Goal: Answer question/provide support: Share knowledge or assist other users

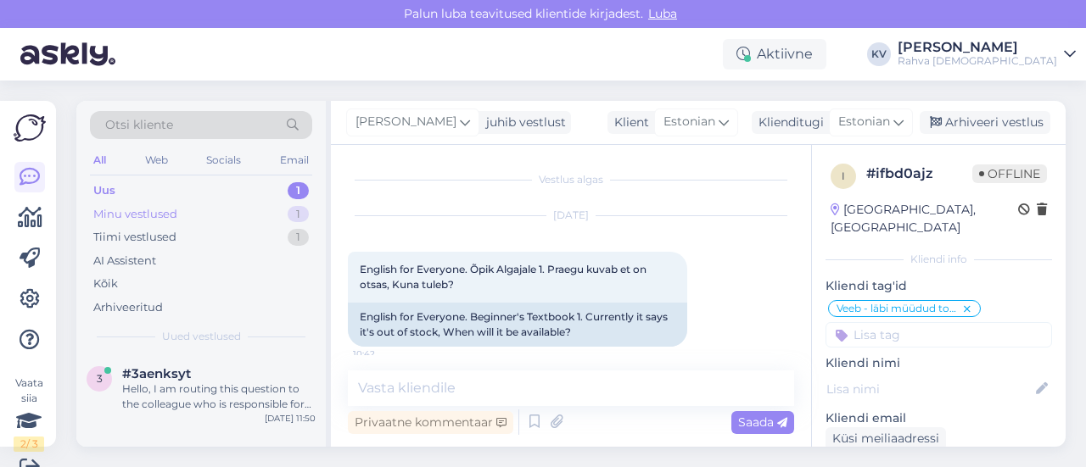
scroll to position [14, 0]
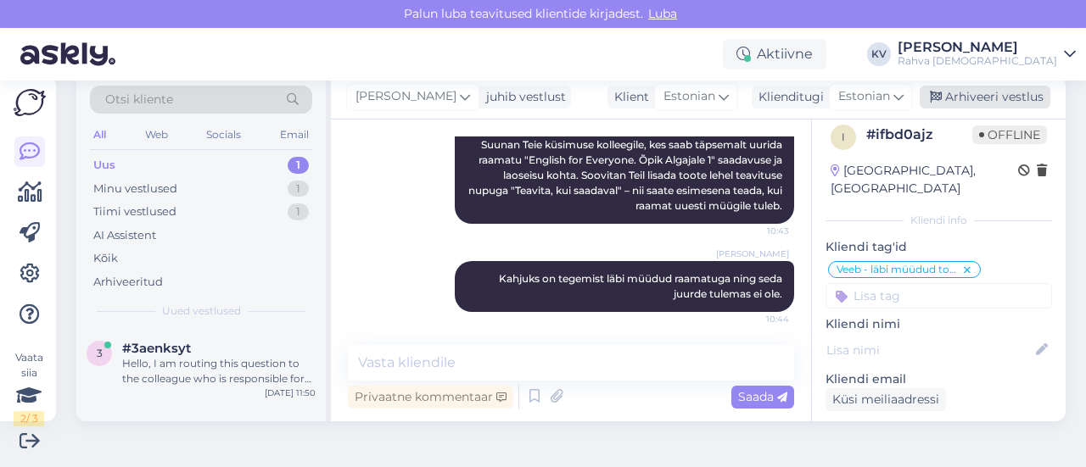
click at [987, 104] on div "Arhiveeri vestlus" at bounding box center [985, 97] width 131 height 23
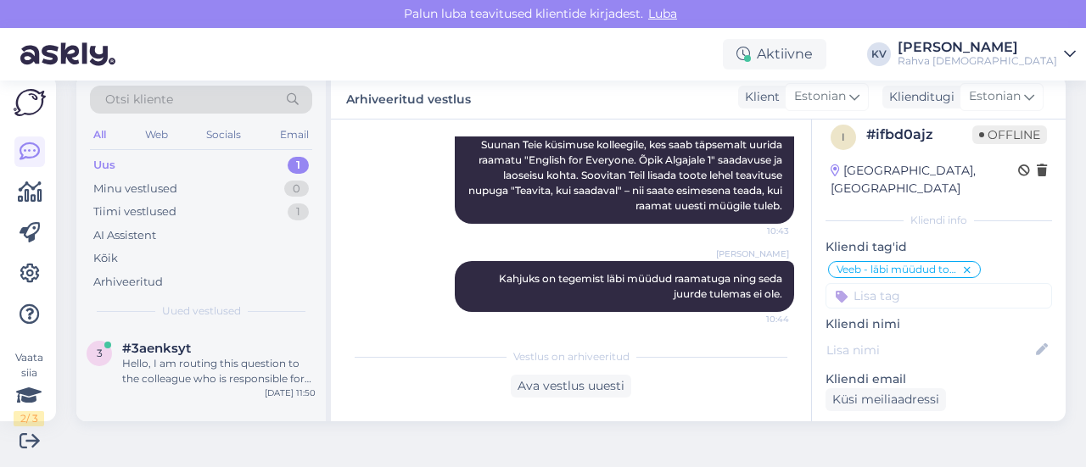
click at [199, 170] on div "Uus 1" at bounding box center [201, 166] width 222 height 24
click at [187, 359] on div "Hello, I am routing this question to the colleague who is responsible for this …" at bounding box center [218, 371] width 193 height 31
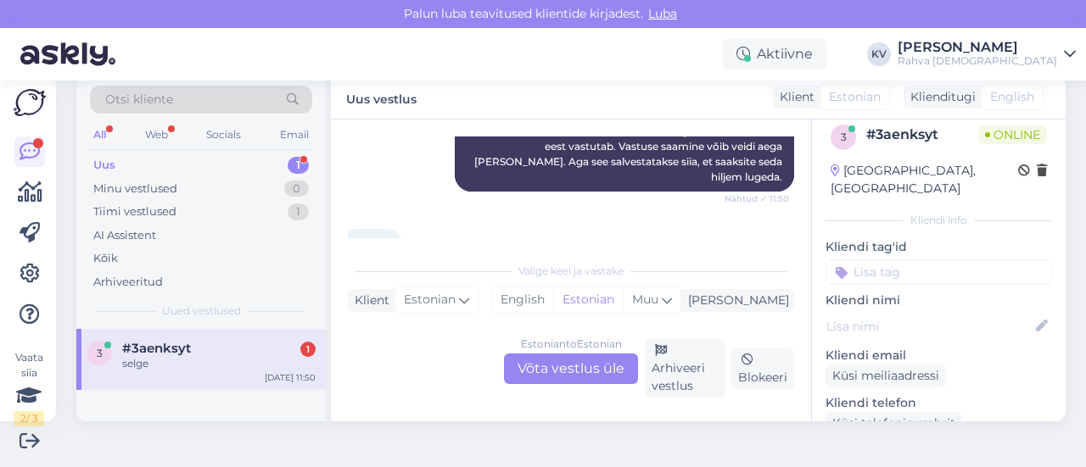
scroll to position [251, 0]
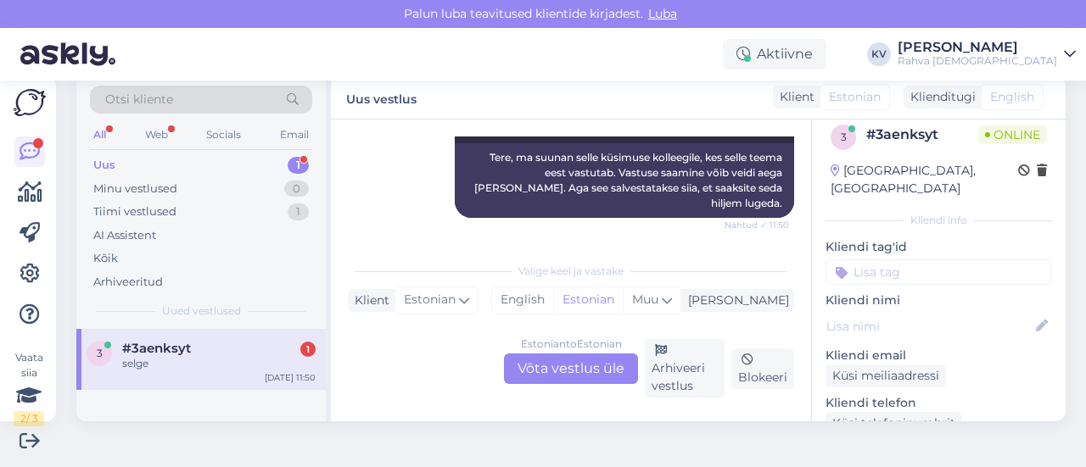
click at [538, 371] on div "Estonian to Estonian Võta vestlus üle" at bounding box center [571, 369] width 134 height 31
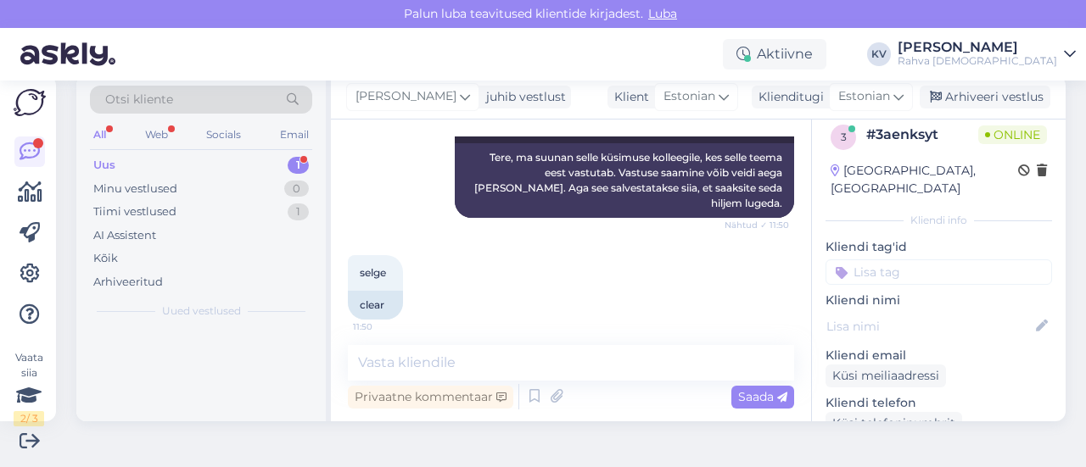
scroll to position [243, 0]
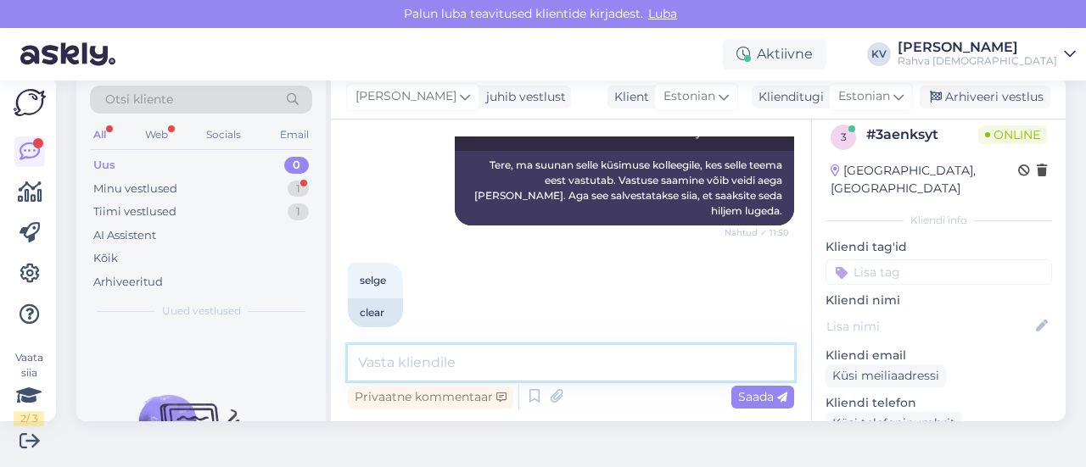
click at [496, 353] on textarea at bounding box center [571, 363] width 446 height 36
type textarea "Mis filmi või teema poster sind huvitab?"
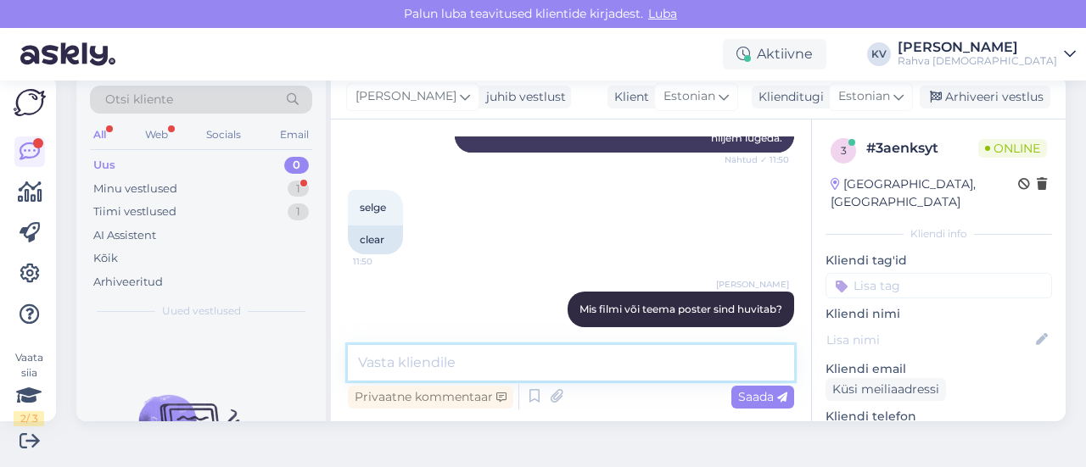
scroll to position [389, 0]
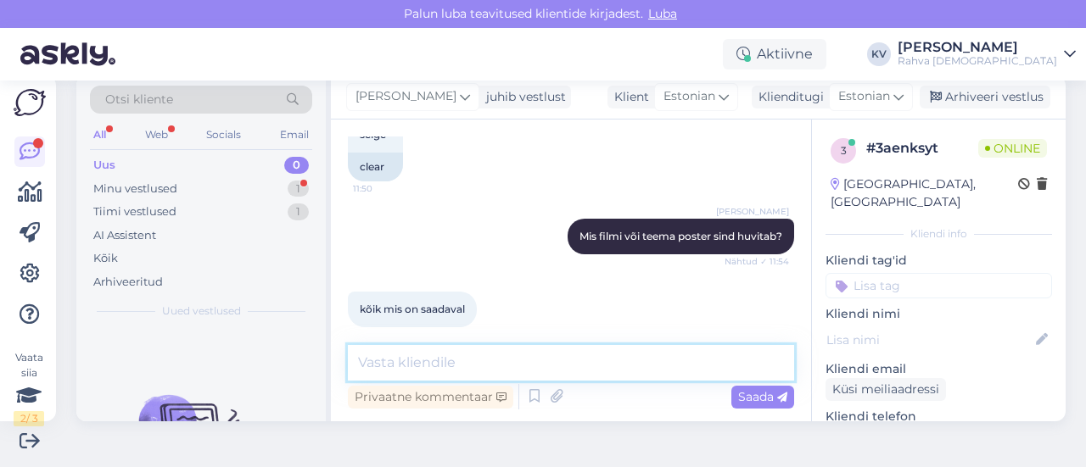
click at [444, 354] on textarea at bounding box center [571, 363] width 446 height 36
click at [458, 364] on textarea at bounding box center [571, 363] width 446 height 36
paste textarea "[URL][DOMAIN_NAME]"
type textarea "[URL][DOMAIN_NAME]"
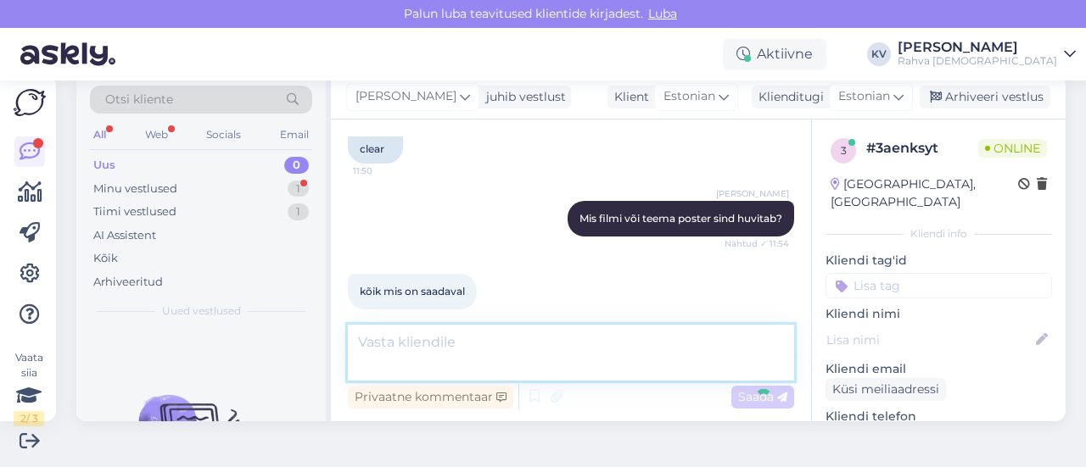
scroll to position [478, 0]
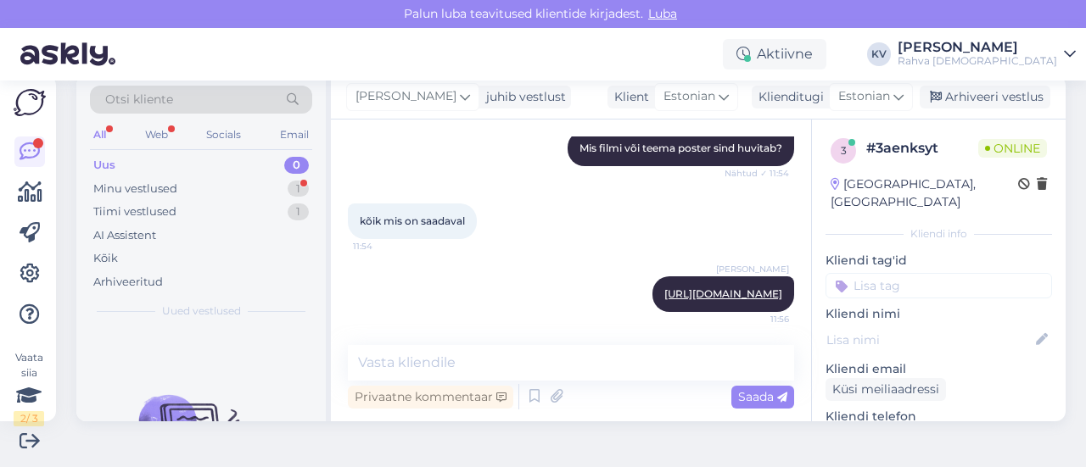
click at [909, 273] on input at bounding box center [938, 285] width 227 height 25
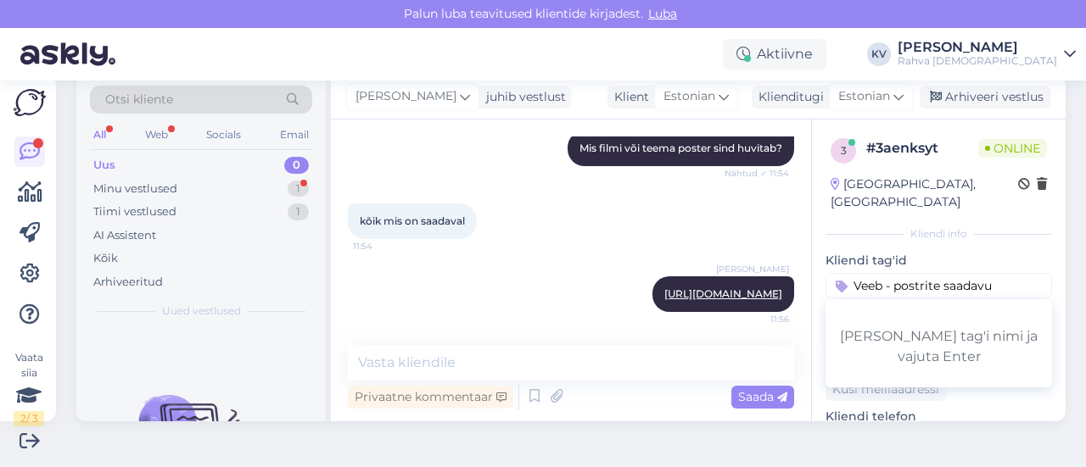
type input "Veeb - postrite saadavus"
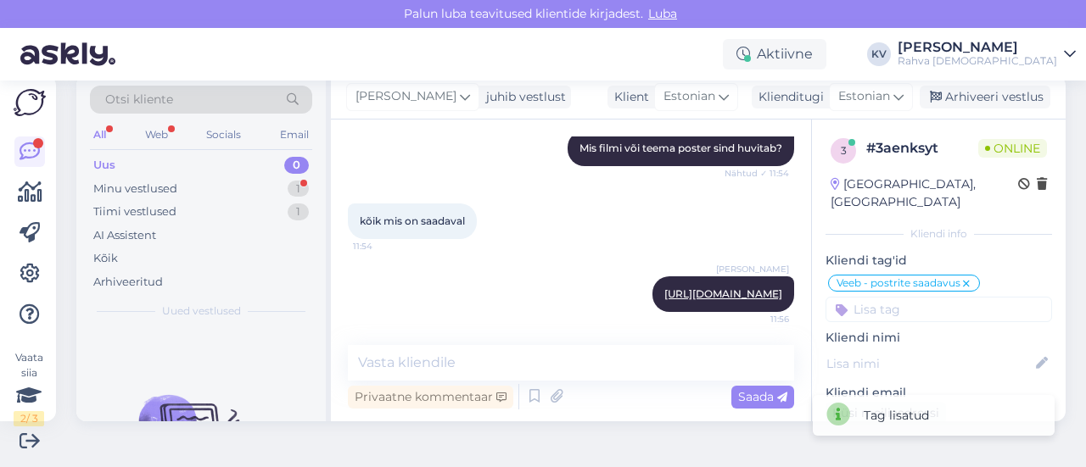
click at [908, 299] on input at bounding box center [938, 309] width 227 height 25
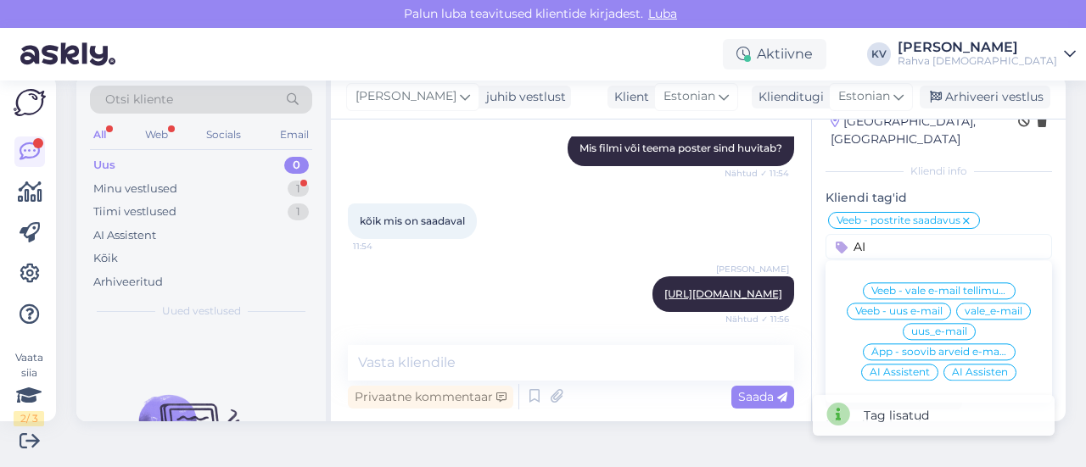
scroll to position [85, 0]
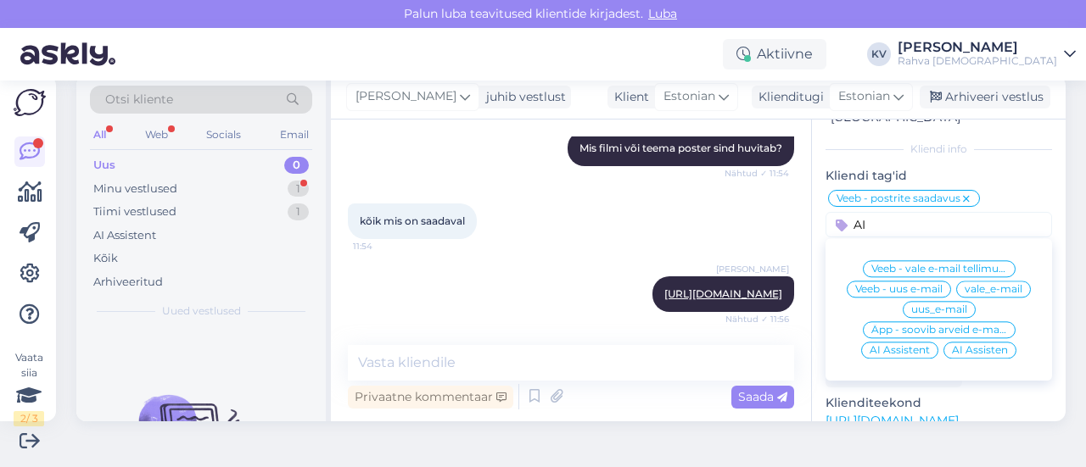
type input "AI"
click at [897, 345] on span "AI Assistent" at bounding box center [900, 350] width 60 height 10
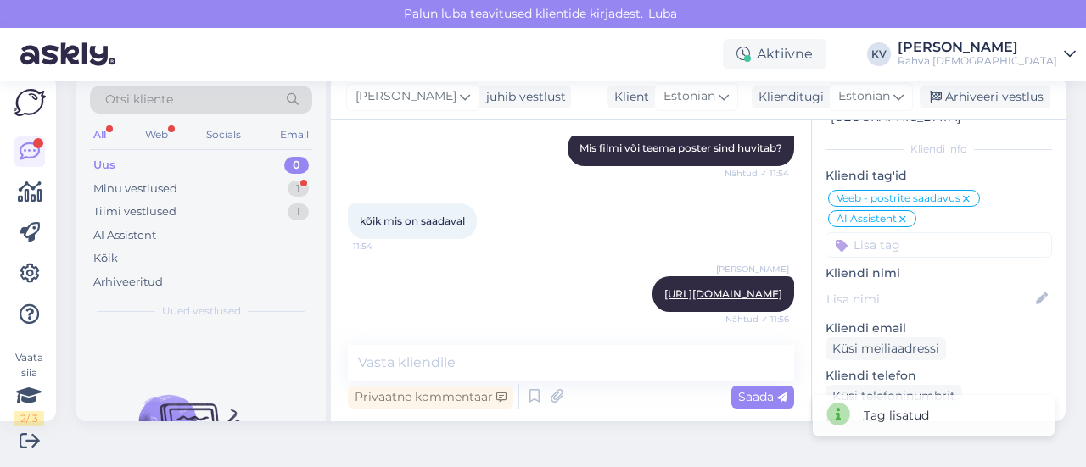
click at [929, 232] on input at bounding box center [938, 244] width 227 height 25
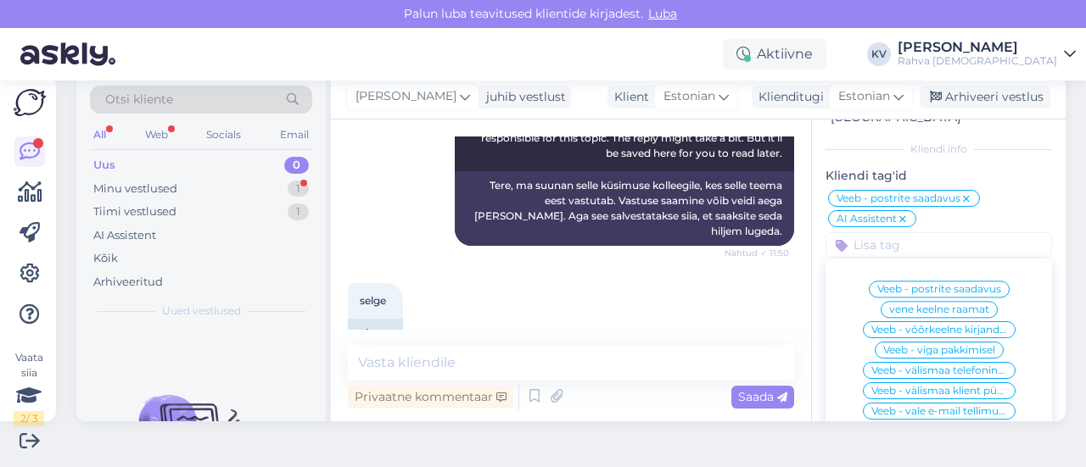
scroll to position [551, 0]
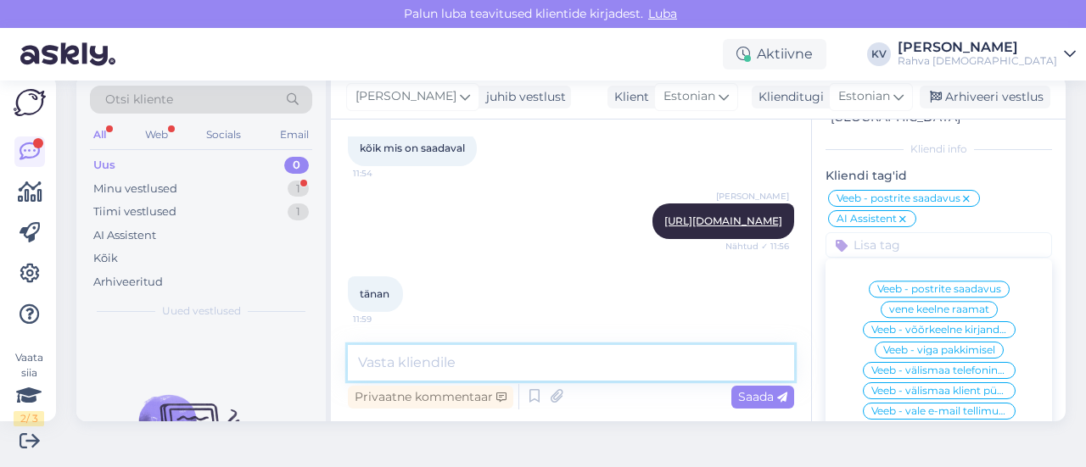
click at [467, 349] on textarea at bounding box center [571, 363] width 446 height 36
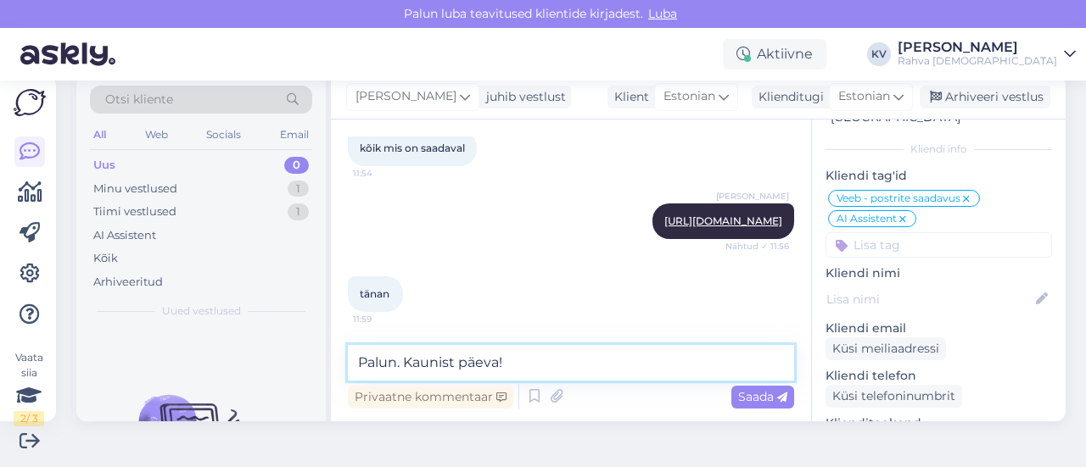
type textarea "Palun. Kaunist päeva!"
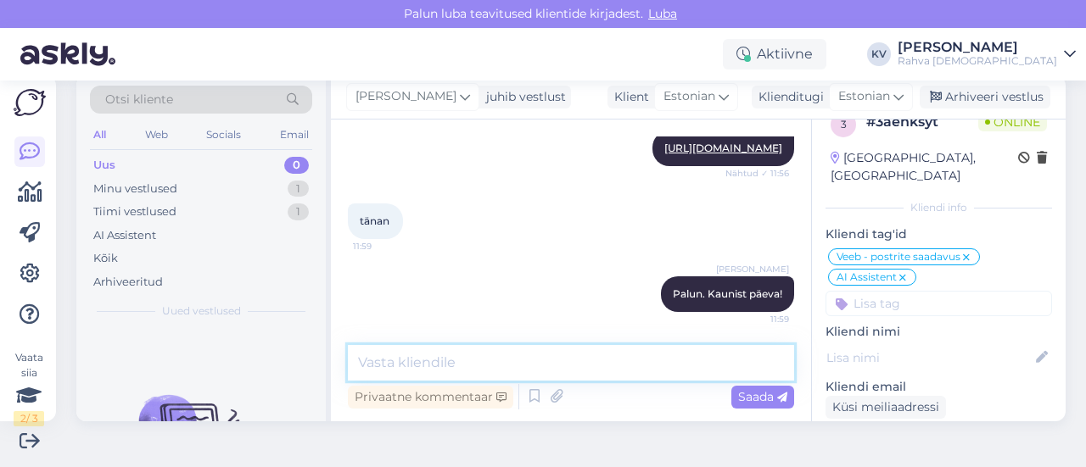
scroll to position [0, 0]
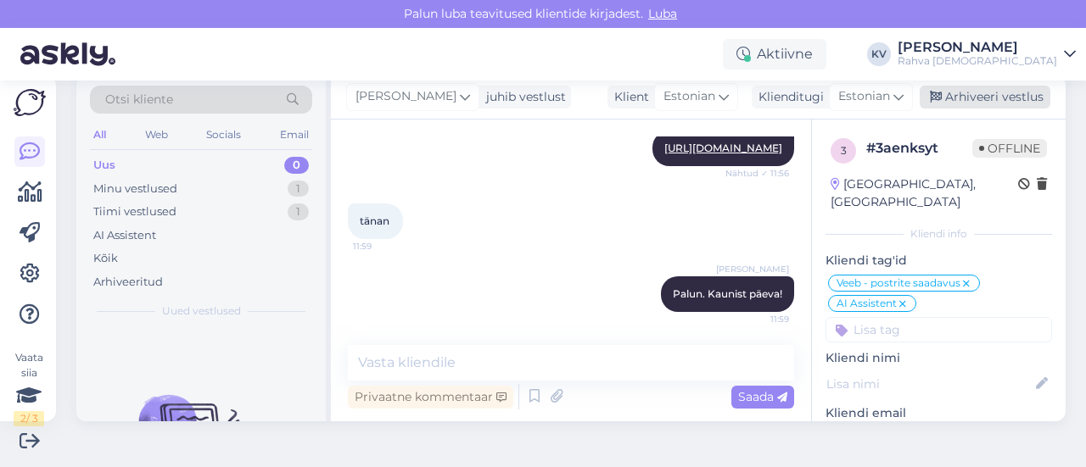
click at [947, 103] on div "Arhiveeri vestlus" at bounding box center [985, 97] width 131 height 23
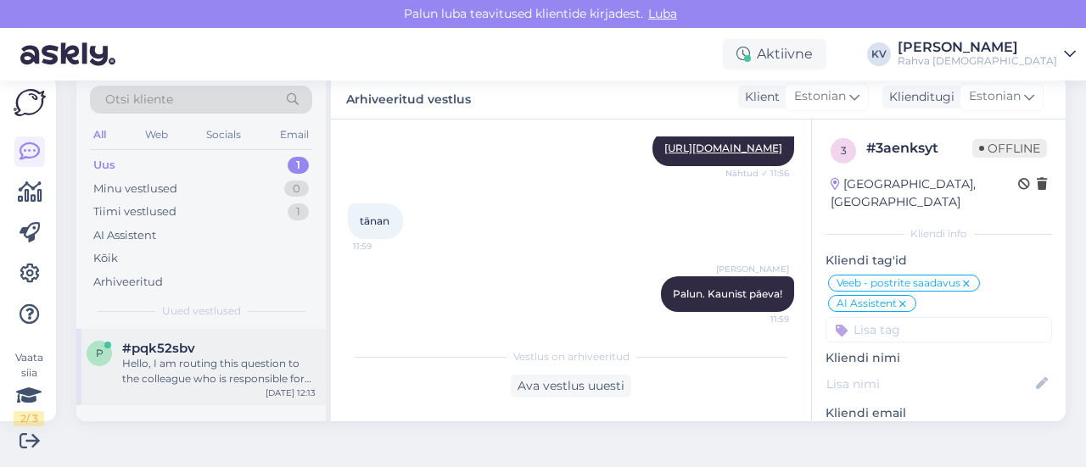
click at [200, 384] on div "Hello, I am routing this question to the colleague who is responsible for this …" at bounding box center [218, 371] width 193 height 31
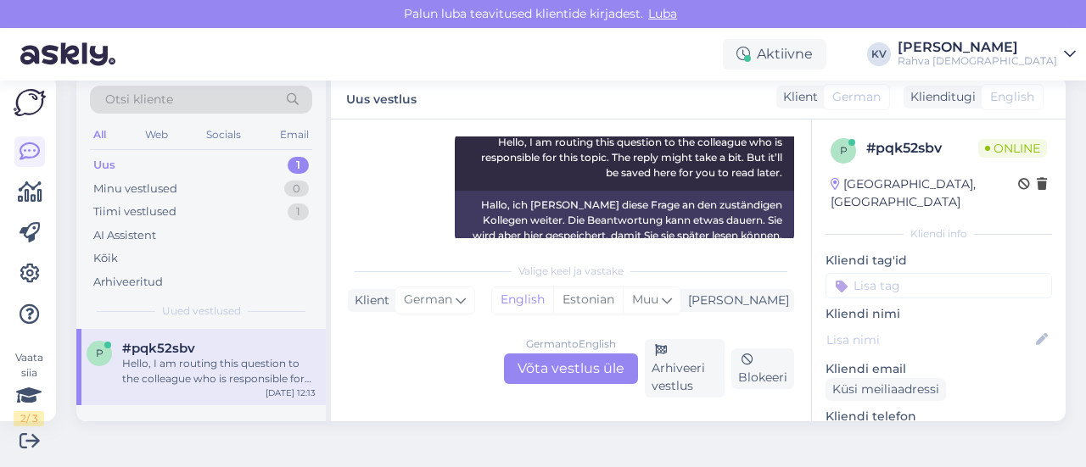
scroll to position [233, 0]
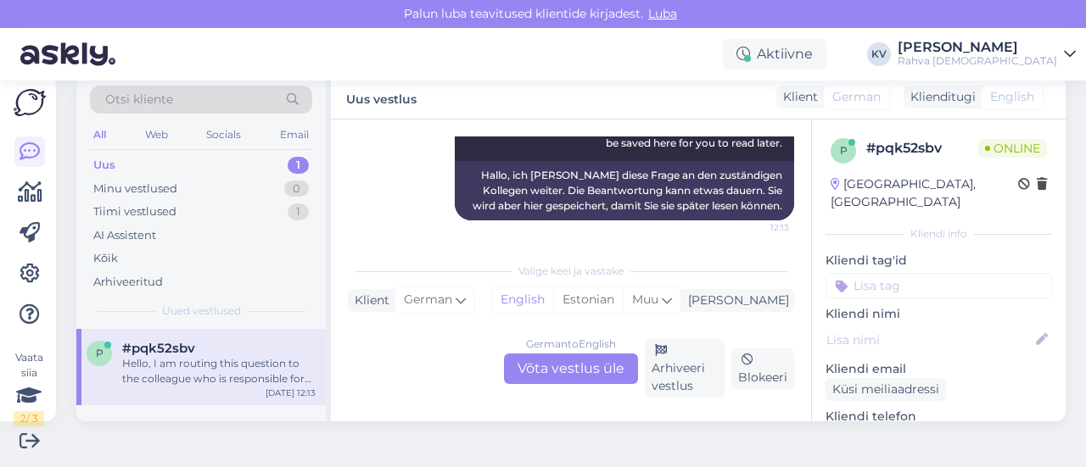
click at [607, 381] on div "German to English Võta vestlus üle" at bounding box center [571, 369] width 134 height 31
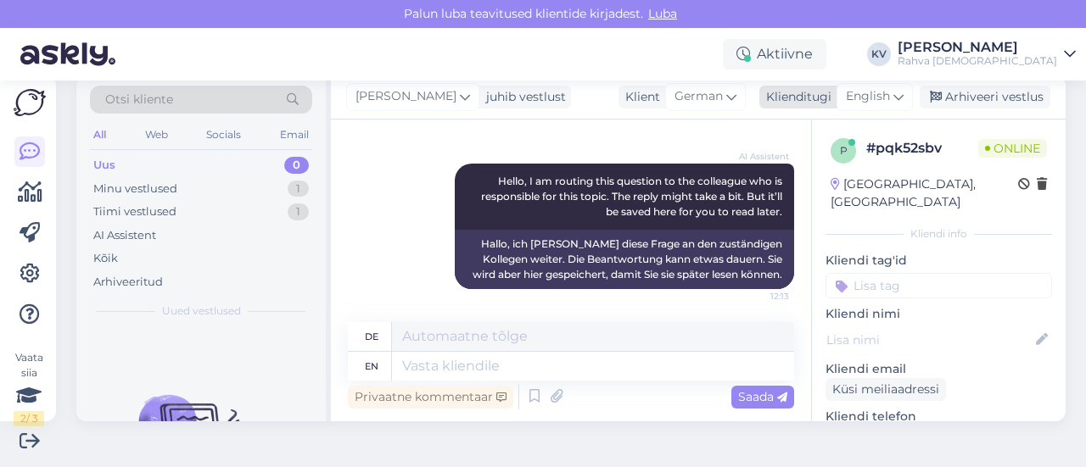
click at [852, 102] on span "English" at bounding box center [868, 96] width 44 height 19
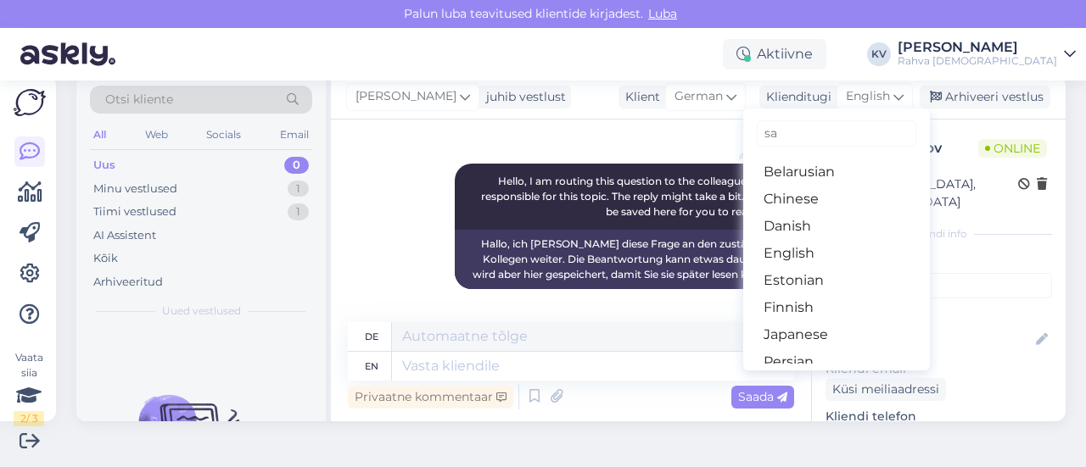
type input "s"
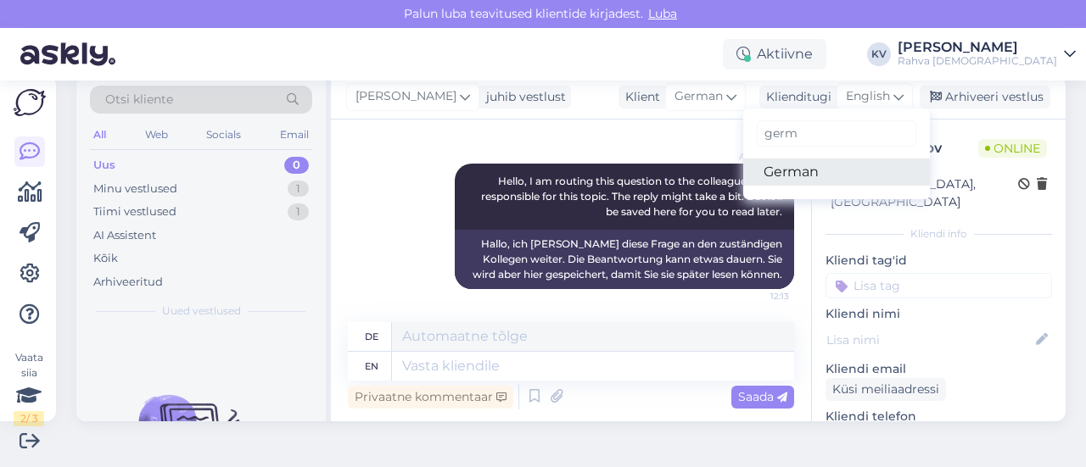
type input "germ"
click at [812, 169] on link "German" at bounding box center [836, 172] width 187 height 27
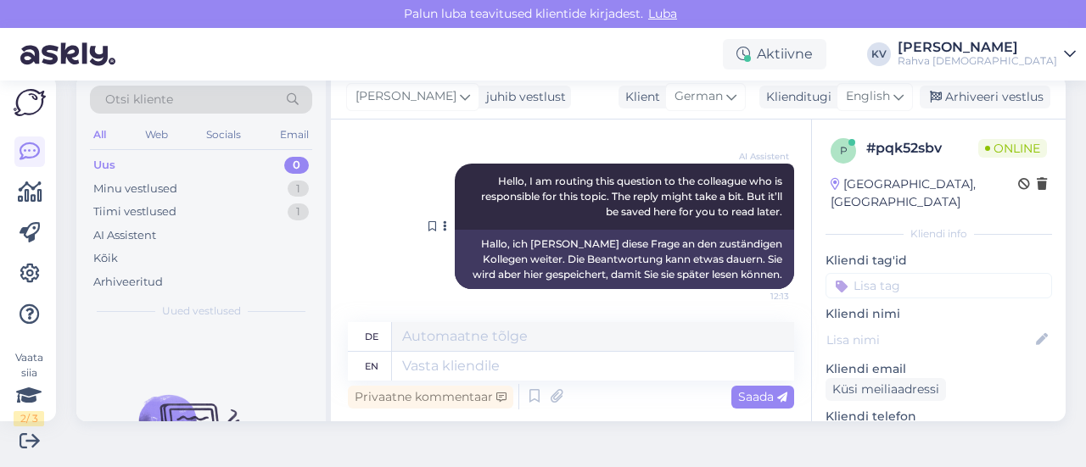
scroll to position [142, 0]
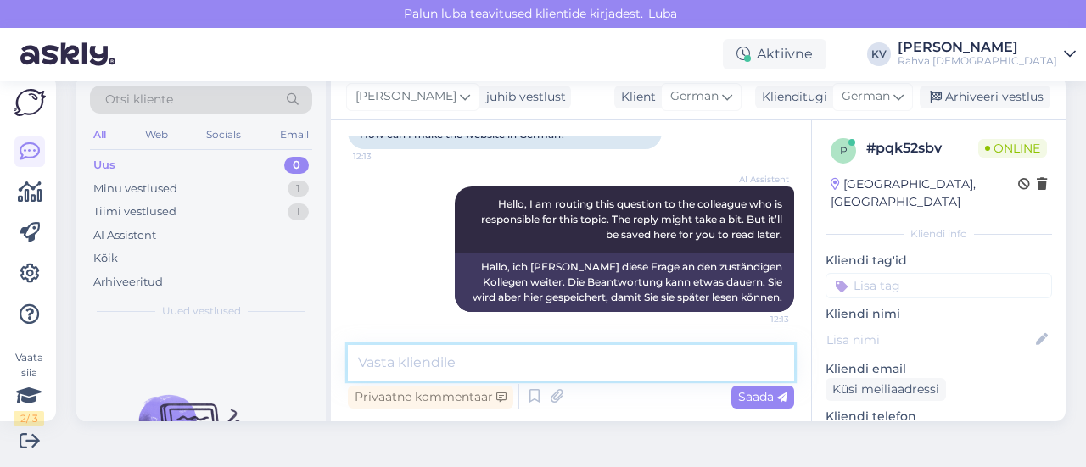
click at [588, 371] on textarea at bounding box center [571, 363] width 446 height 36
type textarea "Kahjuks"
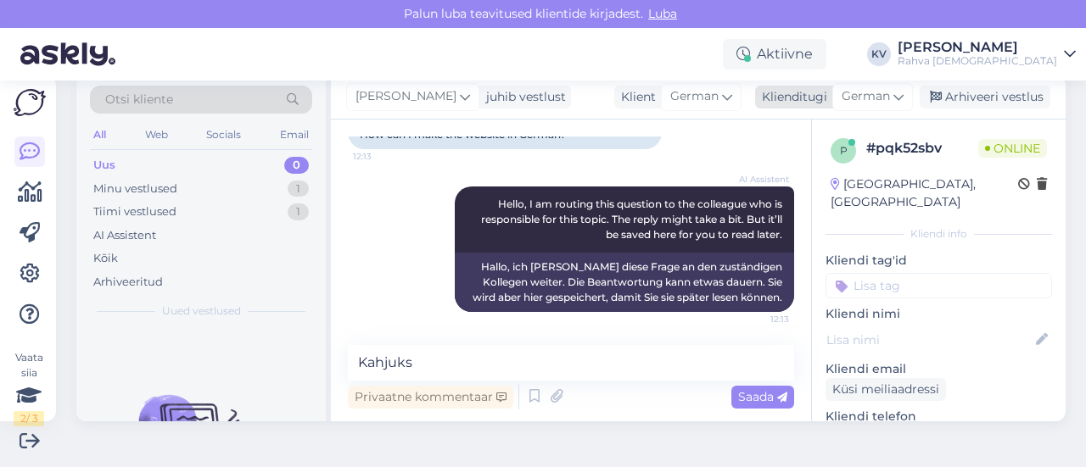
click at [852, 96] on span "German" at bounding box center [866, 96] width 48 height 19
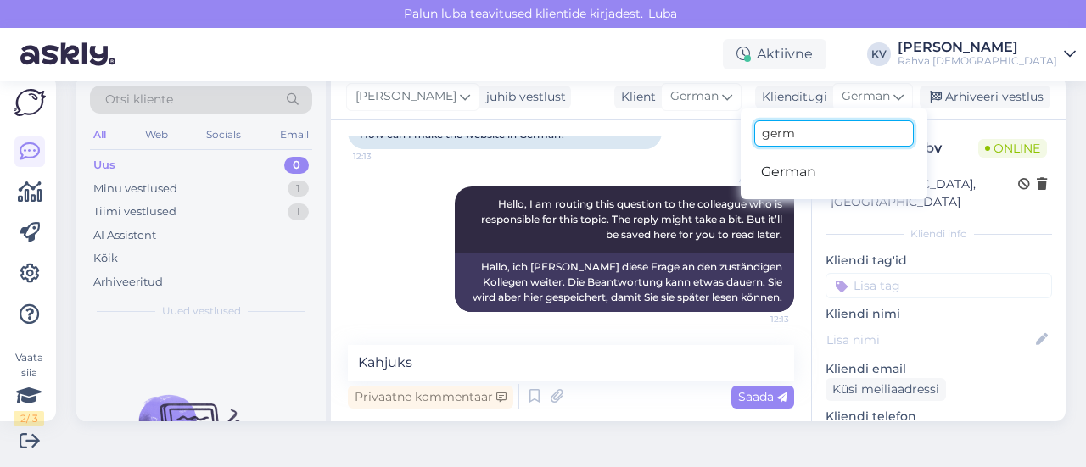
drag, startPoint x: 790, startPoint y: 137, endPoint x: 689, endPoint y: 154, distance: 102.4
click at [694, 154] on div "[PERSON_NAME] juhib vestlust Klient German Klienditugi German germ German Arhiv…" at bounding box center [698, 249] width 735 height 346
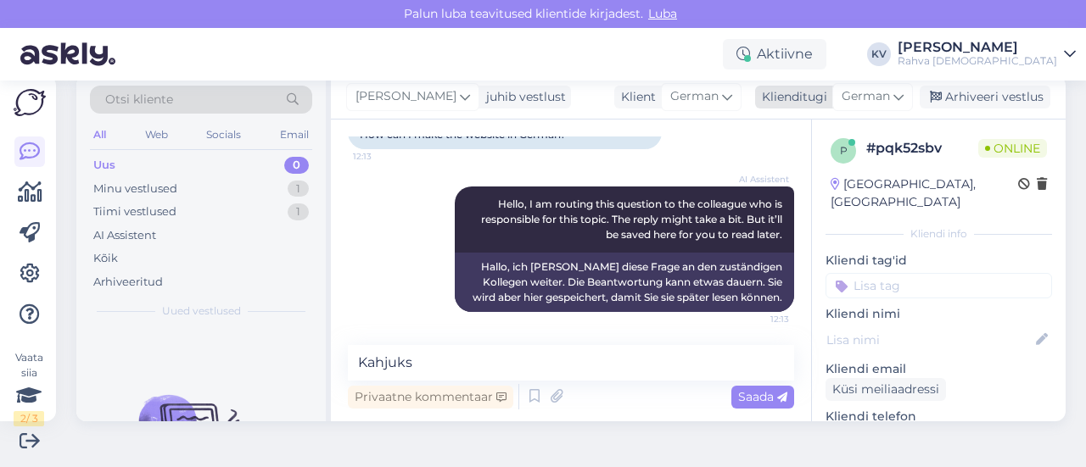
click at [876, 98] on span "German" at bounding box center [866, 96] width 48 height 19
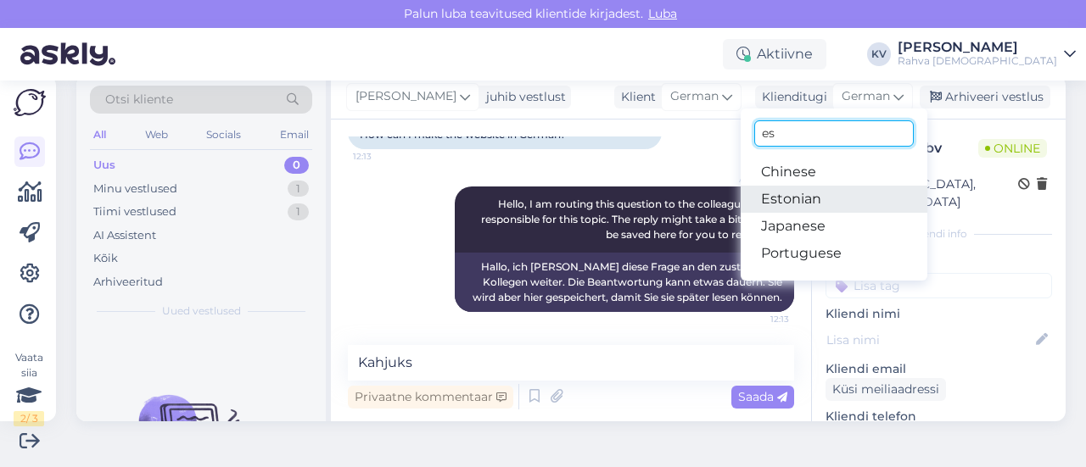
type input "es"
click at [775, 203] on link "Estonian" at bounding box center [834, 199] width 187 height 27
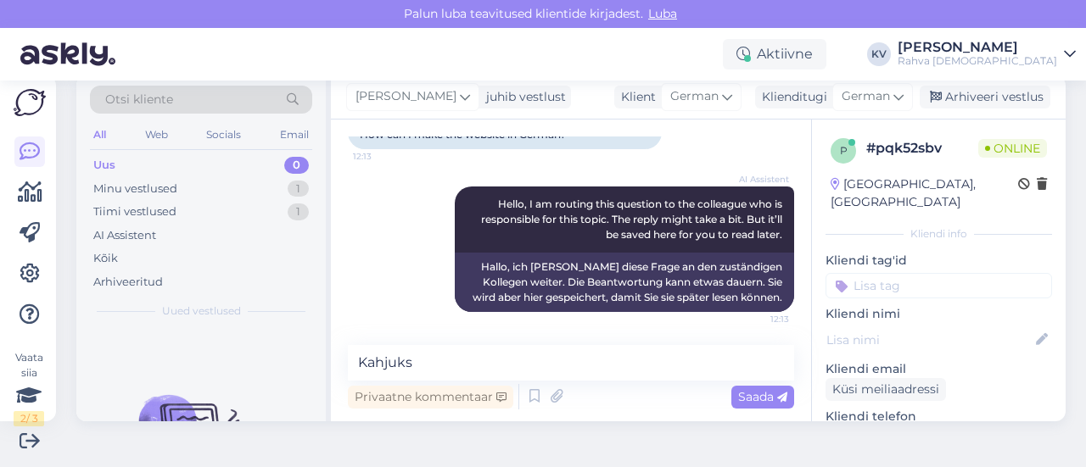
scroll to position [165, 0]
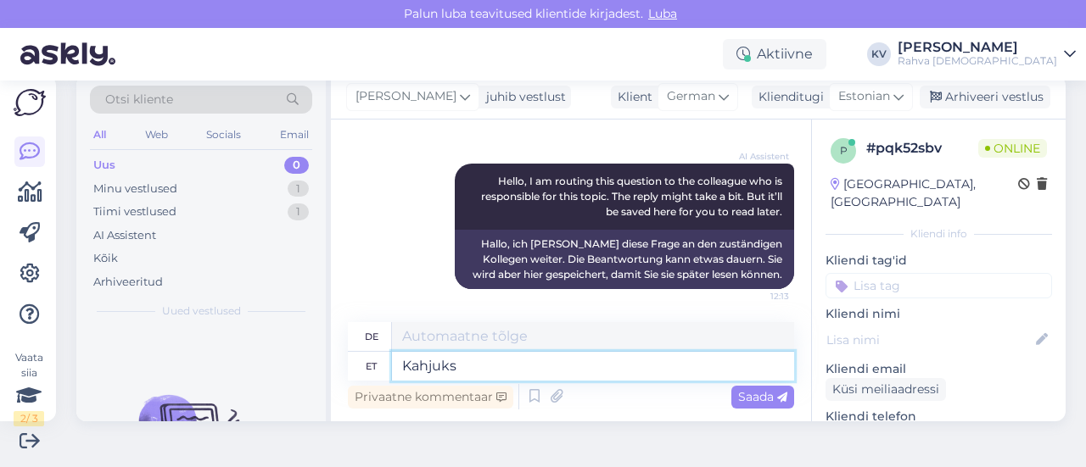
click at [497, 366] on textarea "Kahjuks" at bounding box center [593, 366] width 402 height 29
type textarea "Bedauerlicherweise"
type textarea "Kahjuks [PERSON_NAME]"
type textarea "Leider Deutsch"
type textarea "Kahjuks [PERSON_NAME] keelseks"
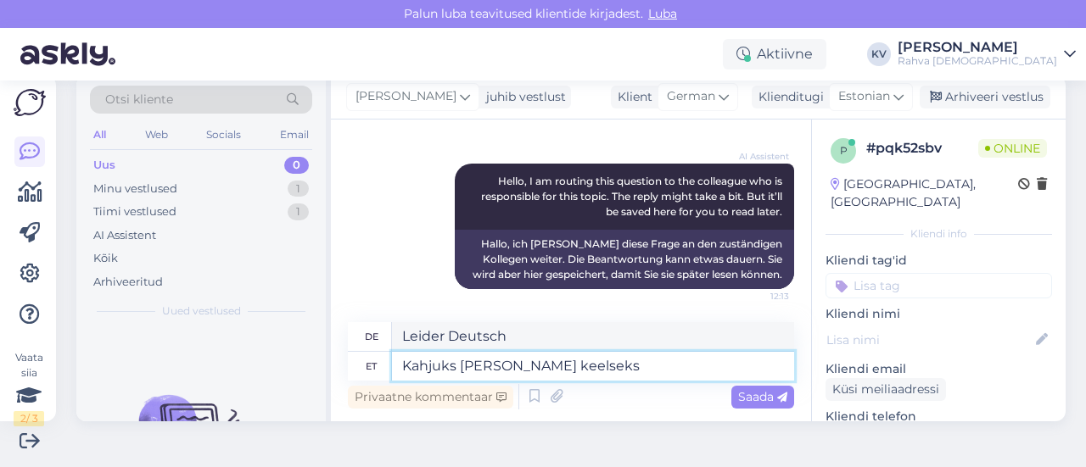
type textarea "Leider auf Deutsch"
type textarea "Kahjuks [PERSON_NAME] keelseks panna ei"
type textarea "Leider ins Deutsche übersetzen"
type textarea "Kahjuks [PERSON_NAME] keelseks panna ei sa"
type textarea "Leider ist eine Übersetzung ins Deutsche nicht möglich."
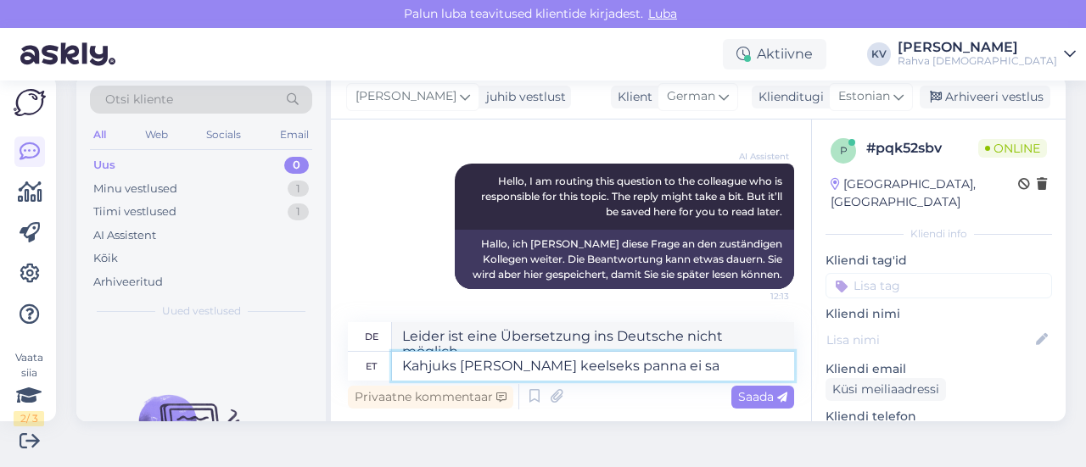
scroll to position [180, 0]
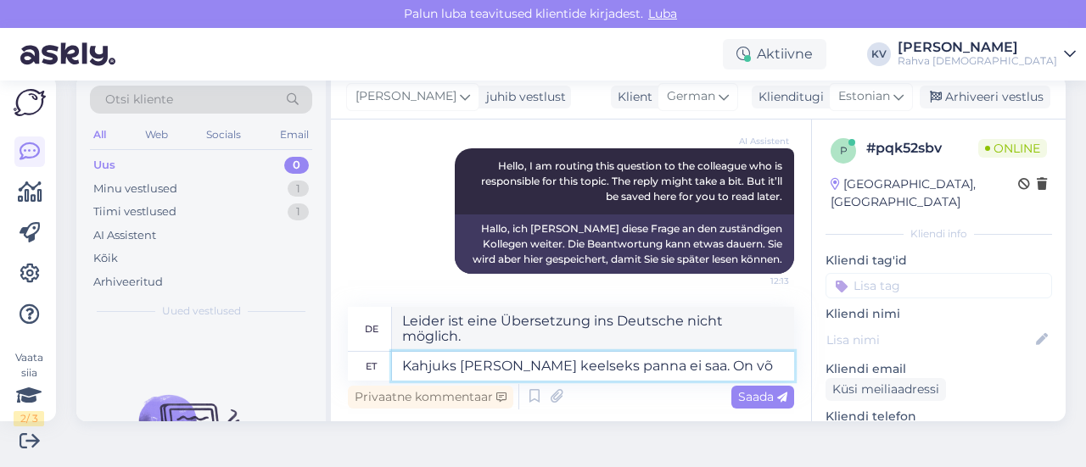
type textarea "Kahjuks [PERSON_NAME] keelseks panna ei saa. On või"
type textarea "Leider kann es nicht ins Deutsche übersetzt werden. Es ist"
type textarea "Kahjuks [PERSON_NAME] keelseks panna ei saa. On võimalik"
type textarea "Leider kann es nicht ins Deutsche übersetzt werden. Es ist möglich"
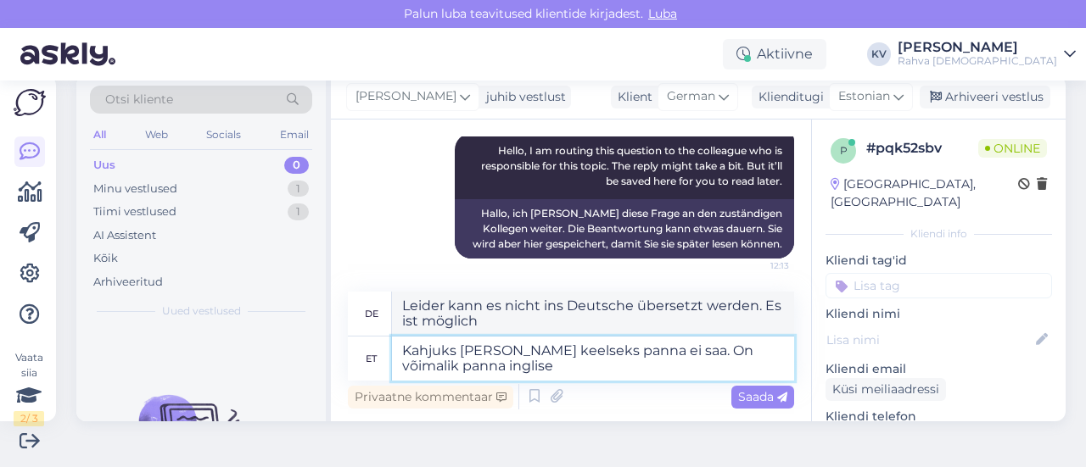
type textarea "Kahjuks [PERSON_NAME] keelseks panna ei saa. On võimalik panna inglise"
type textarea "Leider kann es nicht ins Deutsche übersetzt werden. Es ist möglich, zu übersetz…"
type textarea "Kahjuks [PERSON_NAME] keelseks panna ei saa. On võimalik panna [PERSON_NAME]"
type textarea "Eine Übersetzung ins Deutsche ist leider nicht möglich. Eine Übersetzung ins En…"
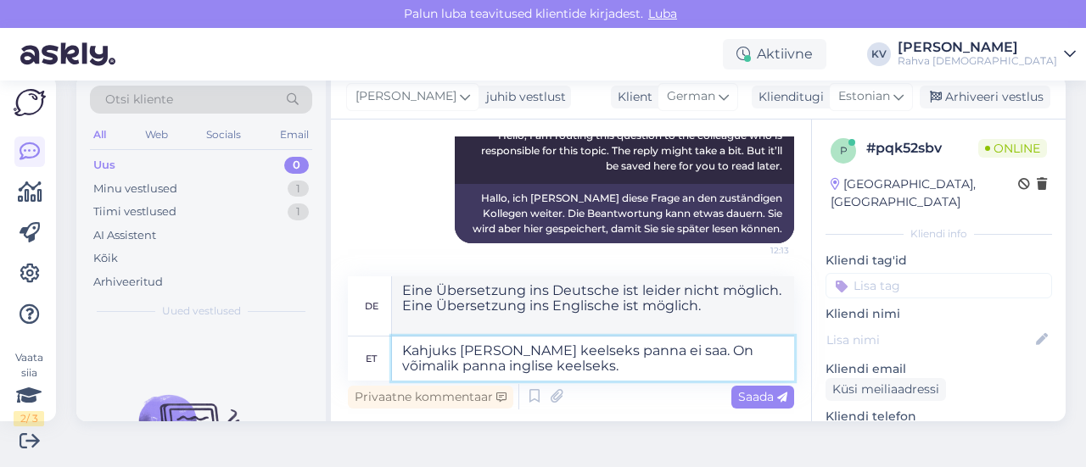
type textarea "Kahjuks [PERSON_NAME] keelseks panna ei saa. On võimalik panna inglise keelseks."
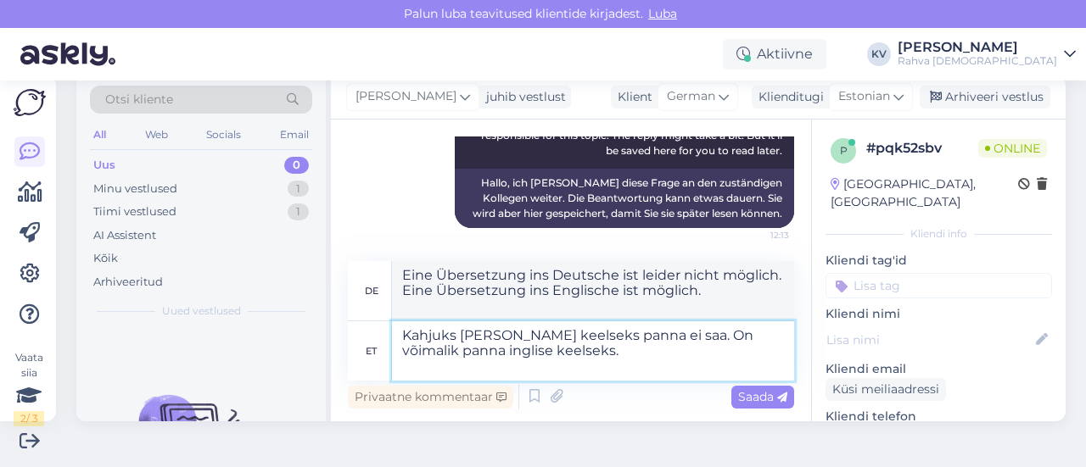
paste textarea
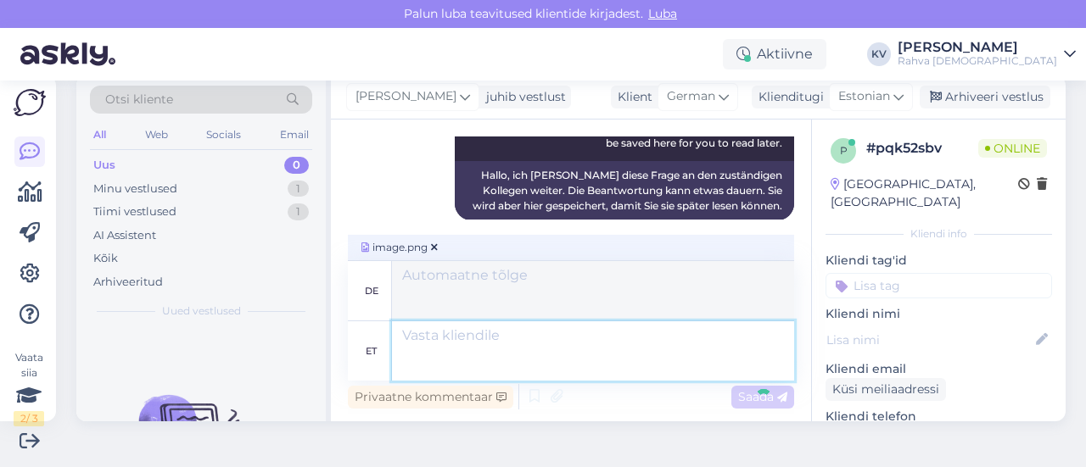
scroll to position [403, 0]
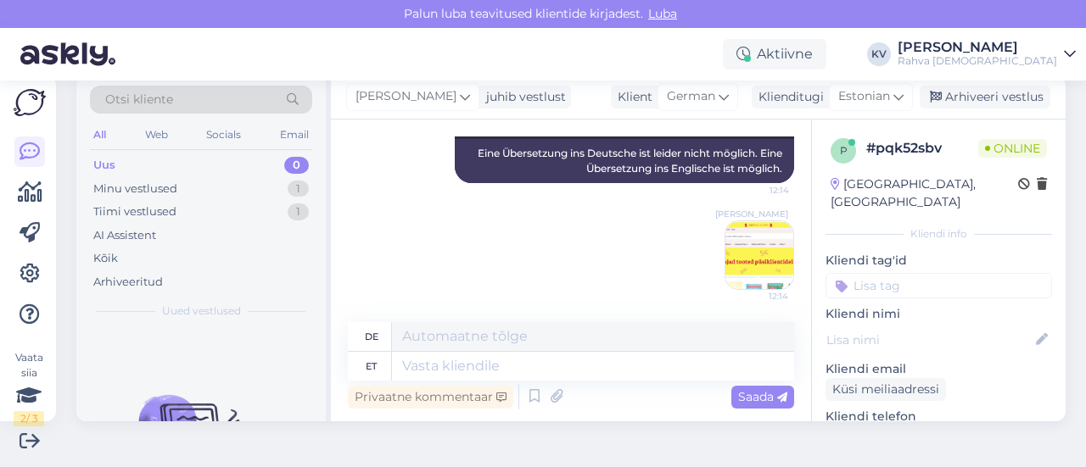
click at [891, 273] on input at bounding box center [938, 285] width 227 height 25
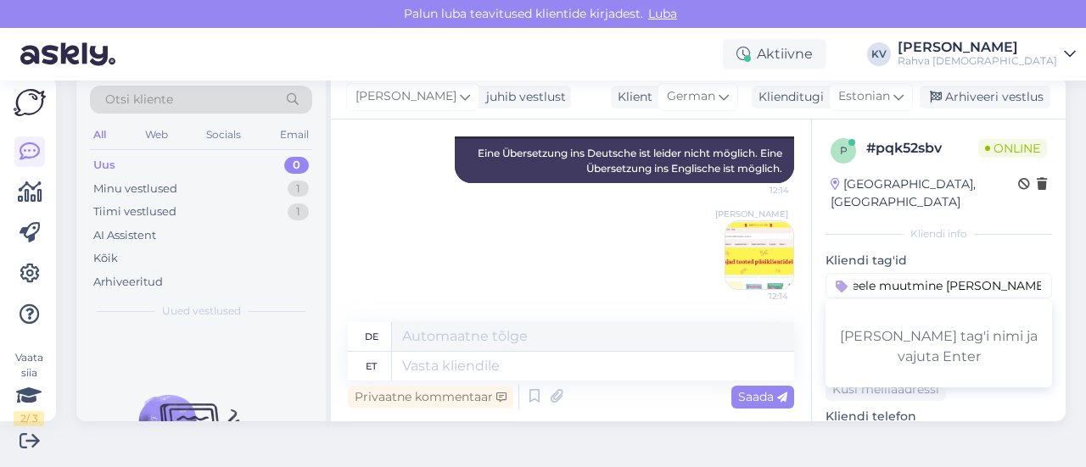
type input "Veeb - e-poes keele muutmine [PERSON_NAME] keelseks"
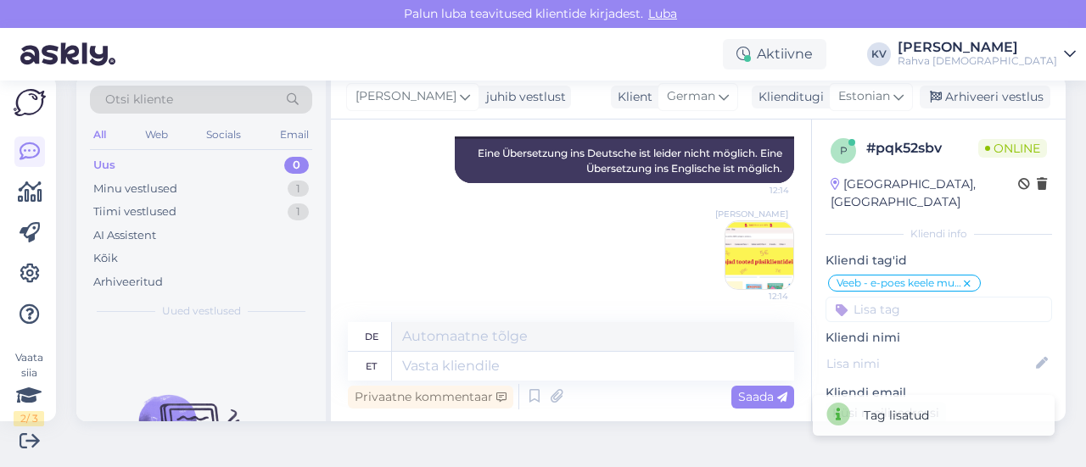
scroll to position [0, 0]
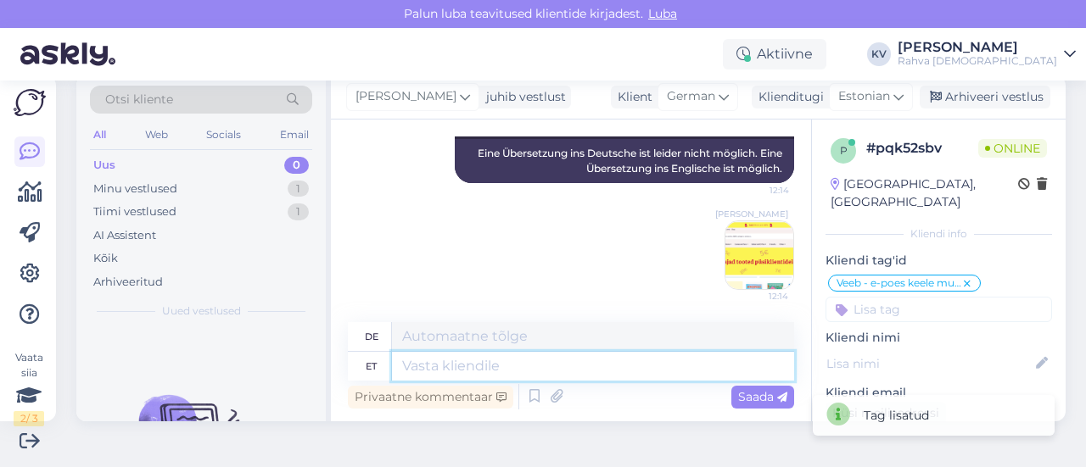
click at [397, 366] on textarea at bounding box center [593, 366] width 402 height 29
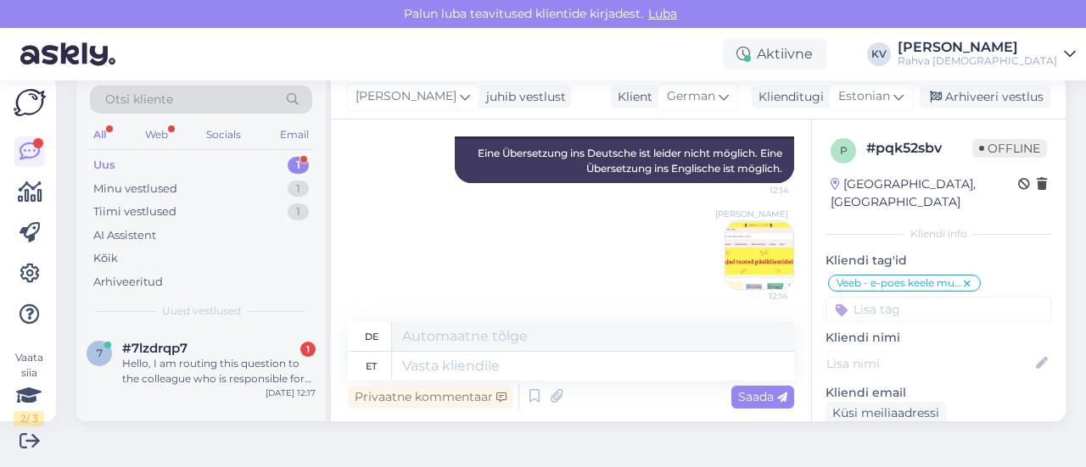
click at [200, 154] on div "Uus 1" at bounding box center [201, 166] width 222 height 24
click at [193, 372] on div "Hello, I am routing this question to the colleague who is responsible for this …" at bounding box center [218, 371] width 193 height 31
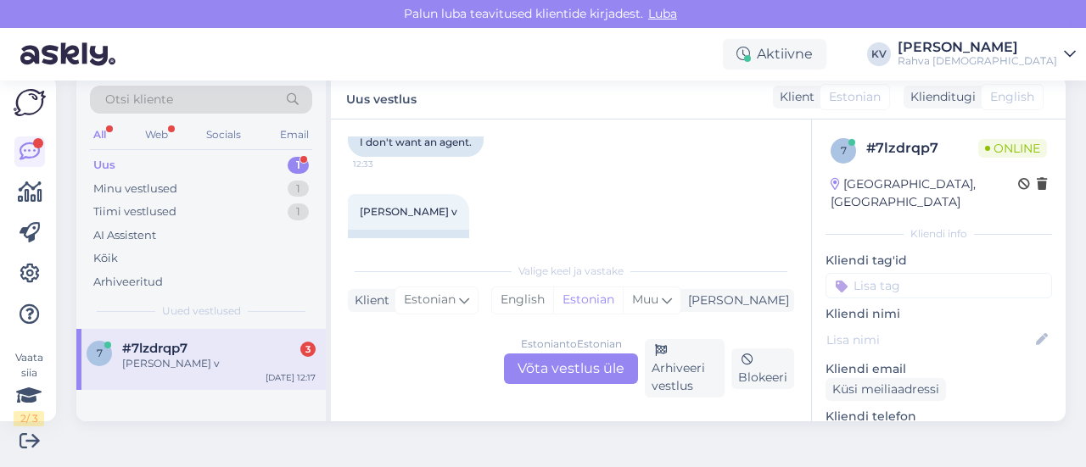
scroll to position [539, 0]
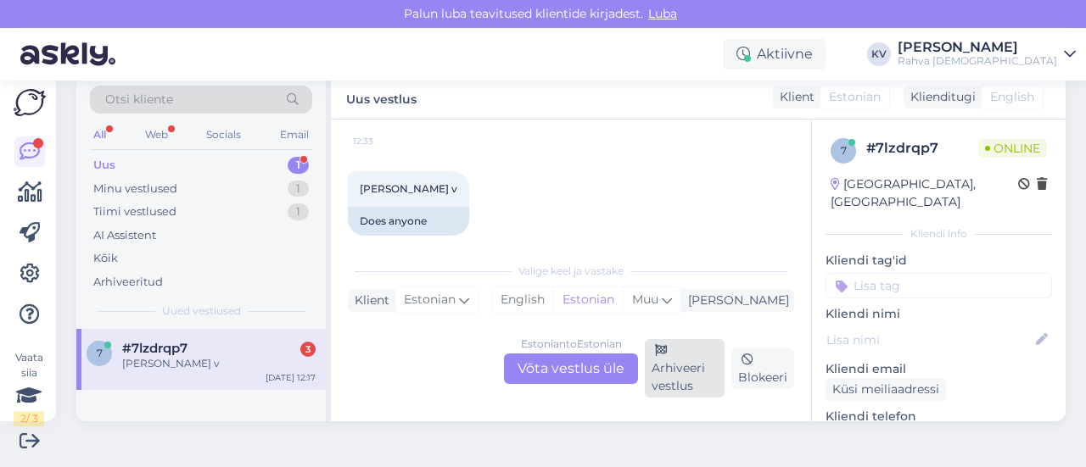
click at [680, 358] on div "Arhiveeri vestlus" at bounding box center [685, 368] width 80 height 59
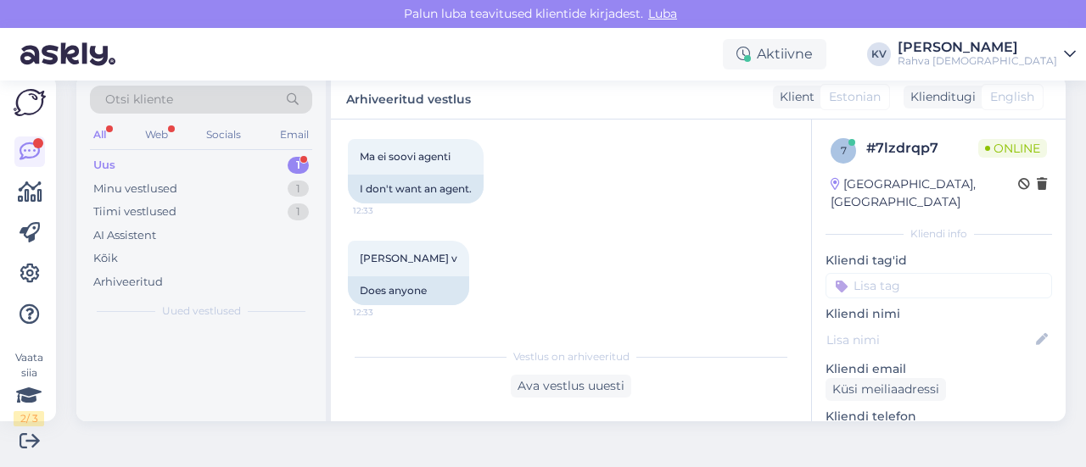
scroll to position [453, 0]
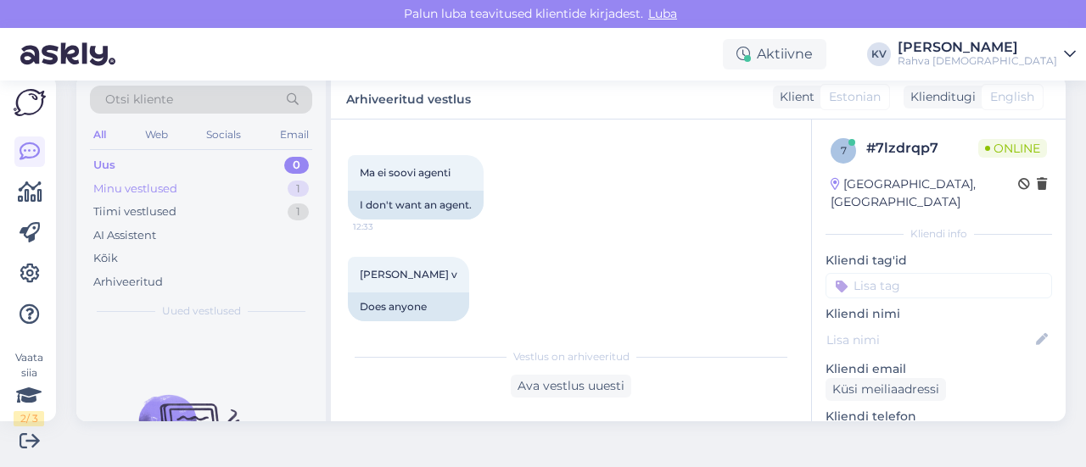
click at [201, 186] on div "Minu vestlused 1" at bounding box center [201, 189] width 222 height 24
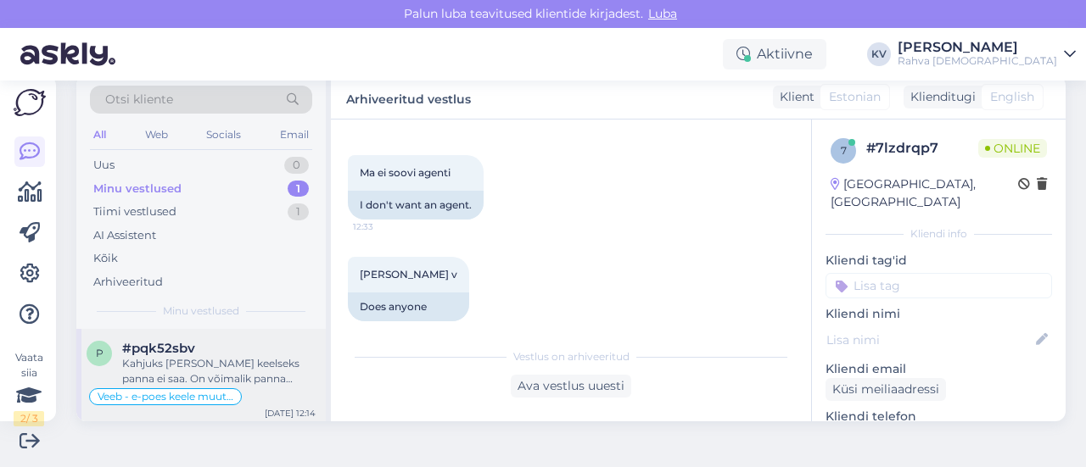
click at [215, 364] on div "Kahjuks [PERSON_NAME] keelseks panna ei saa. On võimalik panna inglise keelseks." at bounding box center [218, 371] width 193 height 31
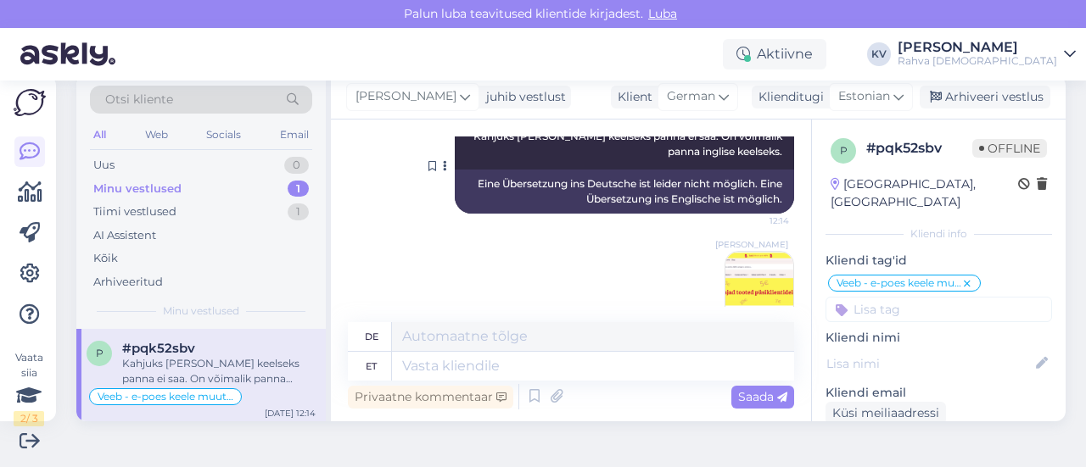
scroll to position [403, 0]
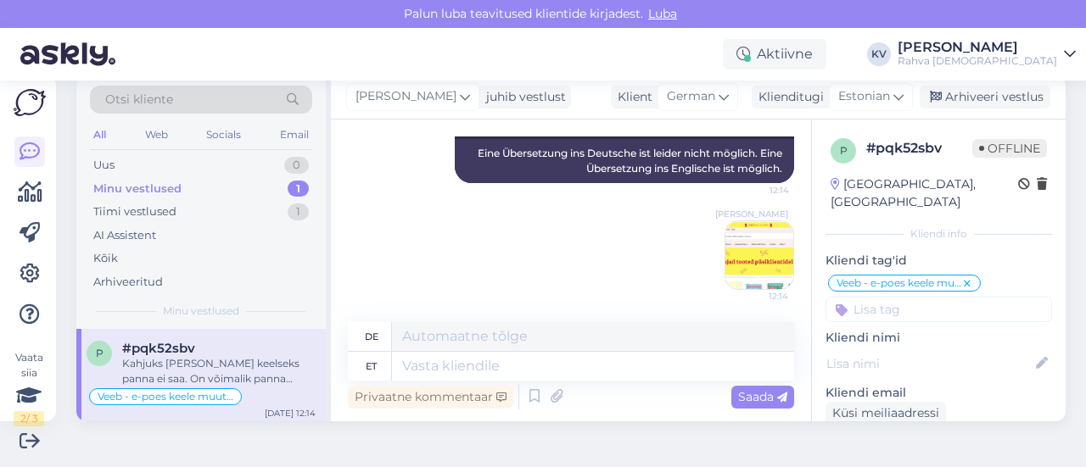
click at [860, 297] on input at bounding box center [938, 309] width 227 height 25
type input "AI"
click at [869, 345] on div "AI Assistent" at bounding box center [899, 353] width 77 height 17
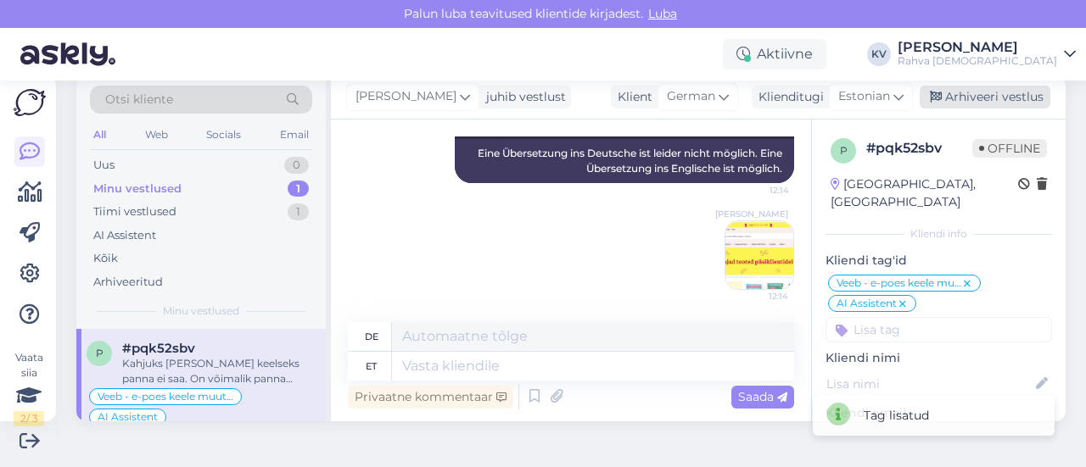
click at [987, 101] on div "Arhiveeri vestlus" at bounding box center [985, 97] width 131 height 23
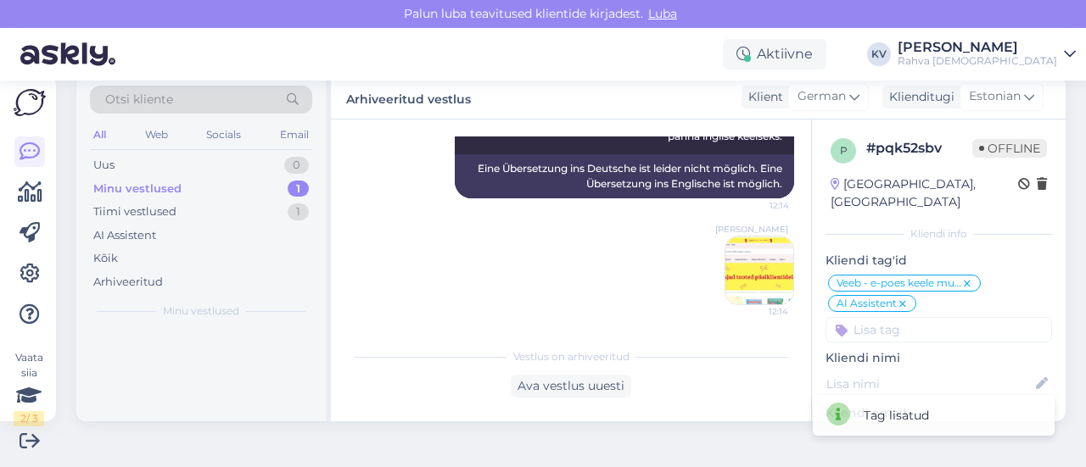
scroll to position [387, 0]
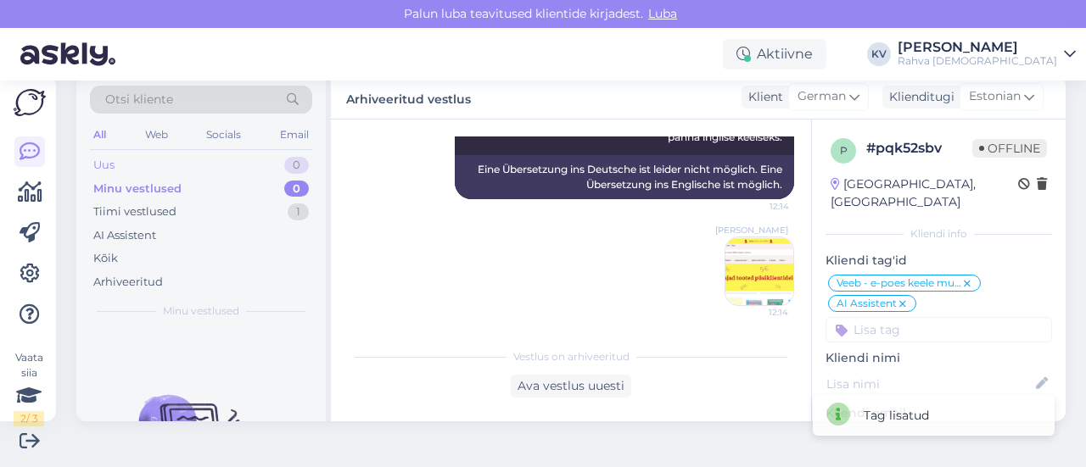
click at [163, 165] on div "Uus 0" at bounding box center [201, 166] width 222 height 24
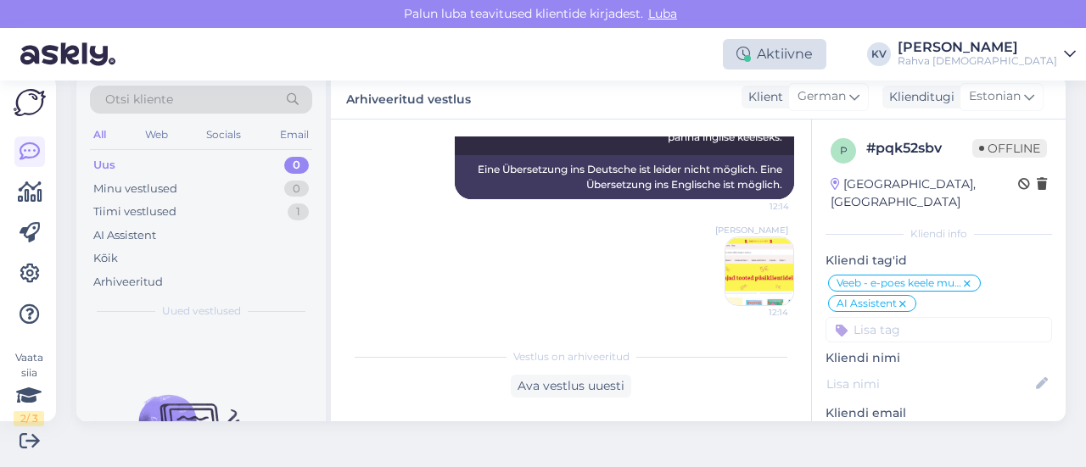
click at [811, 45] on div "Aktiivne" at bounding box center [774, 54] width 103 height 31
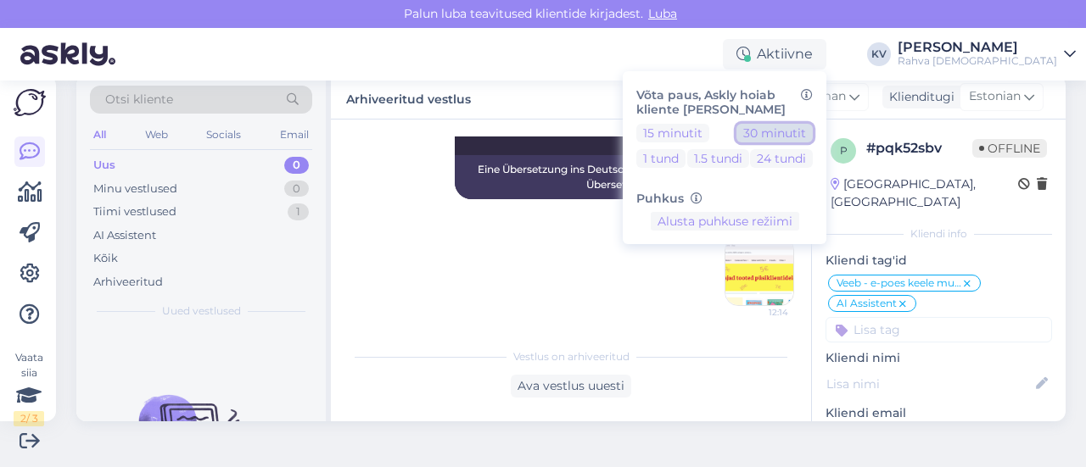
click at [813, 130] on button "30 minutit" at bounding box center [774, 133] width 76 height 19
